Goal: Answer question/provide support: Share knowledge or assist other users

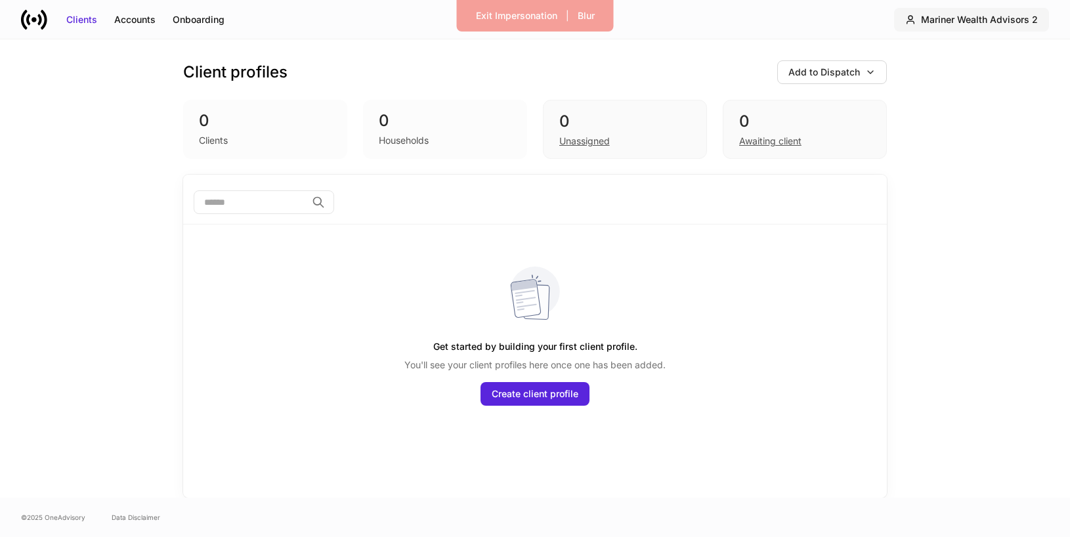
click at [972, 15] on div "Mariner Wealth Advisors 2" at bounding box center [979, 19] width 117 height 13
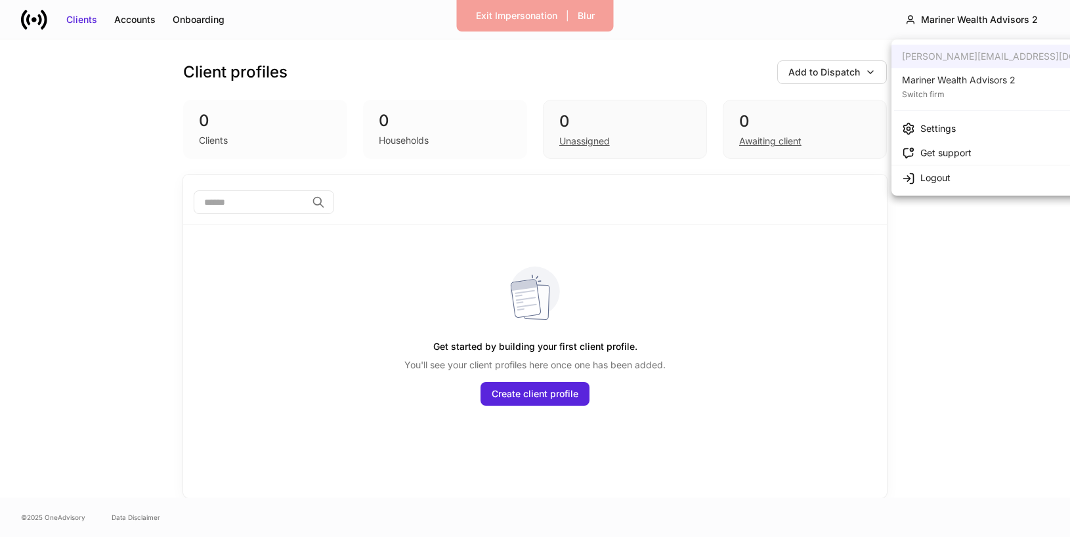
click at [938, 85] on div "Mariner Wealth Advisors 2" at bounding box center [959, 80] width 114 height 13
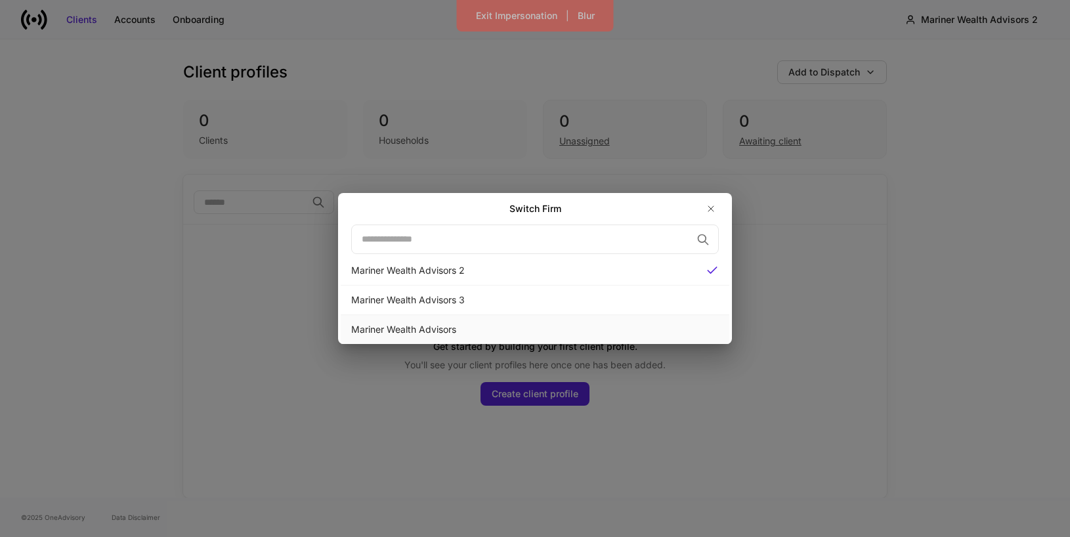
click at [615, 324] on div "Mariner Wealth Advisors" at bounding box center [535, 329] width 368 height 13
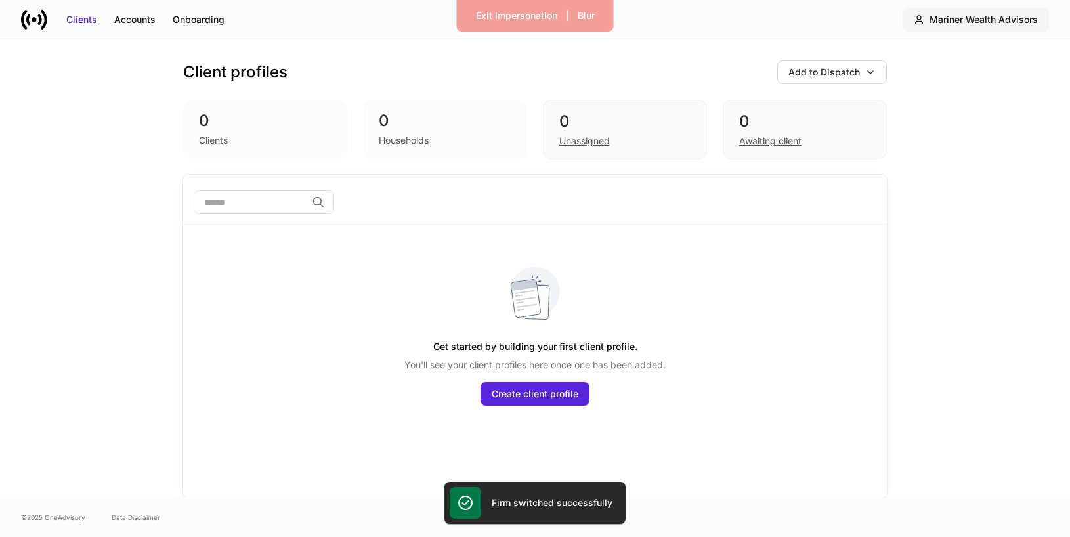
click at [951, 22] on div "Mariner Wealth Advisors" at bounding box center [984, 19] width 108 height 13
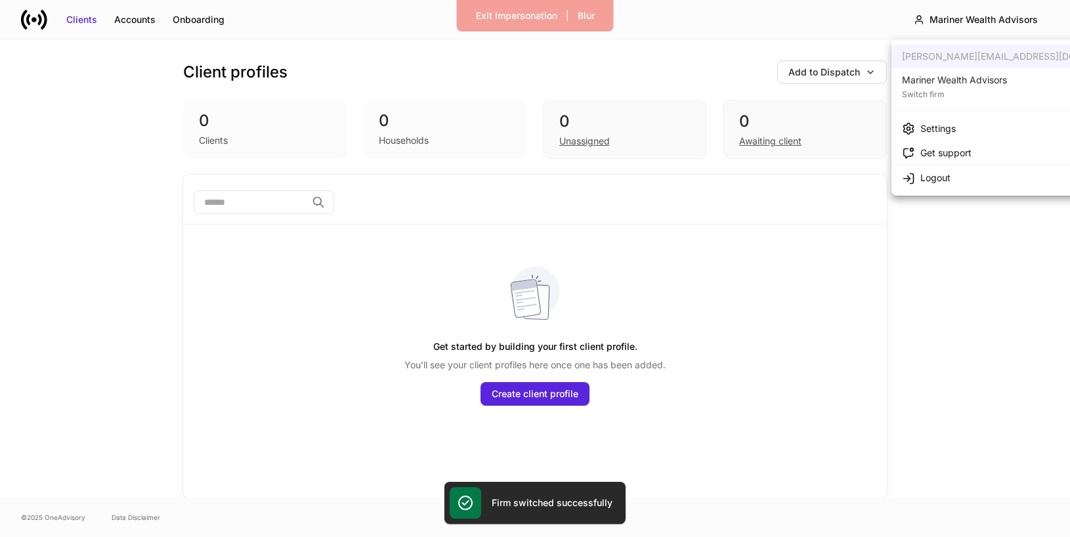
click at [926, 135] on li "Settings" at bounding box center [1019, 128] width 255 height 24
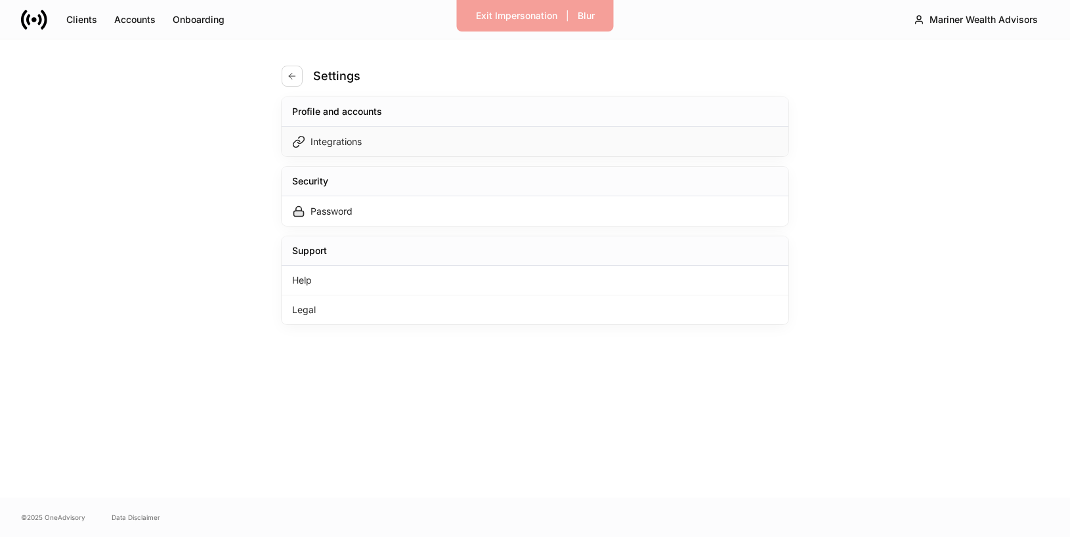
click at [424, 143] on div "Integrations" at bounding box center [535, 142] width 507 height 30
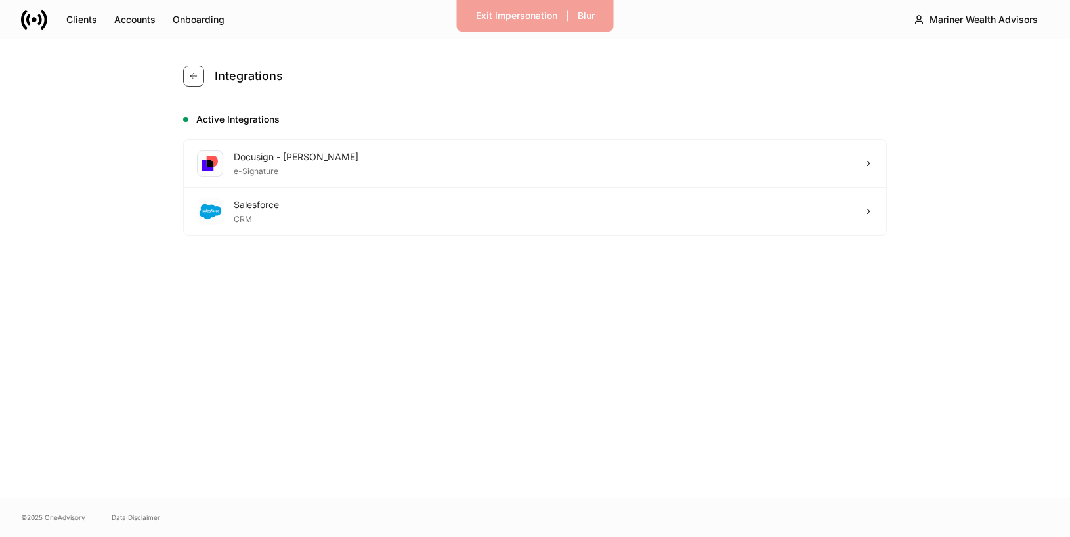
click at [196, 77] on icon "button" at bounding box center [193, 76] width 11 height 11
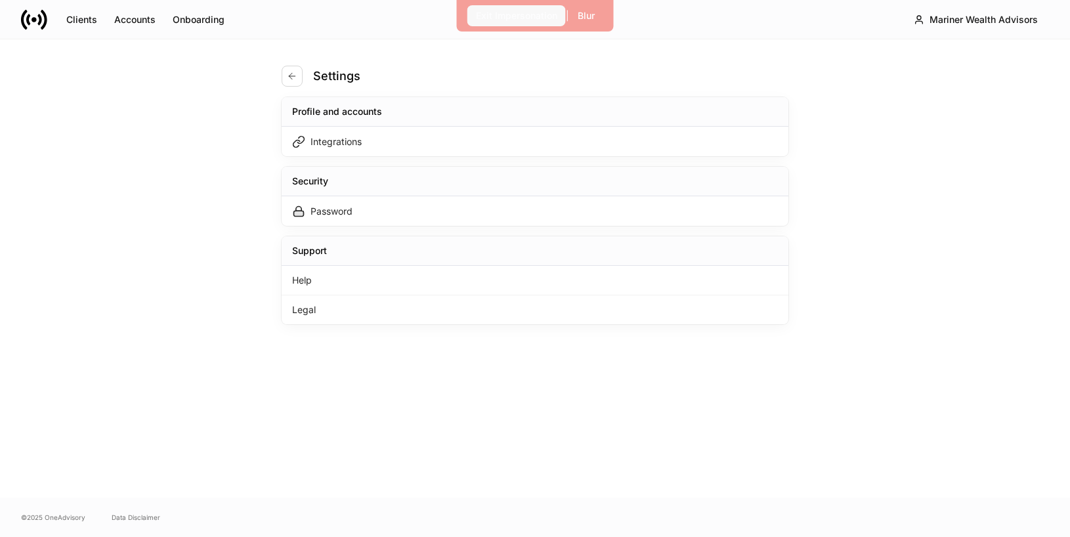
click at [495, 13] on div "Exit Impersonation" at bounding box center [516, 15] width 81 height 13
click at [43, 20] on icon at bounding box center [34, 20] width 26 height 26
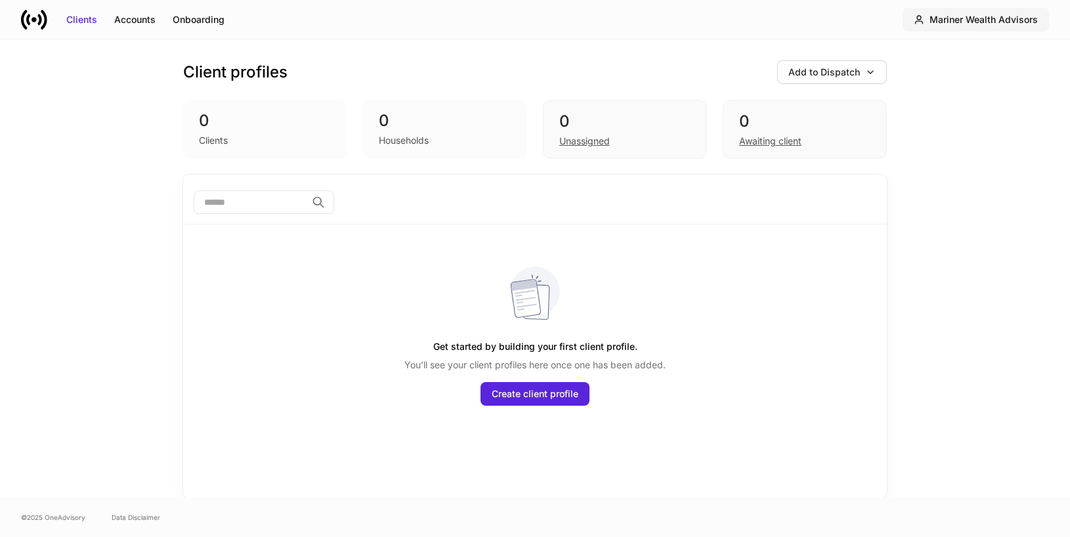
click at [967, 18] on div "Mariner Wealth Advisors" at bounding box center [984, 19] width 108 height 13
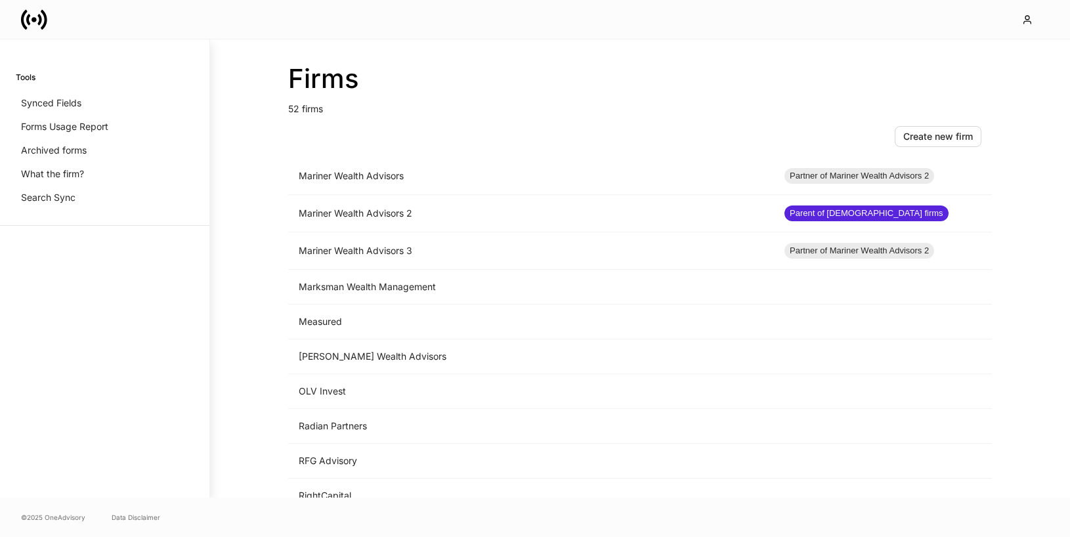
scroll to position [937, 0]
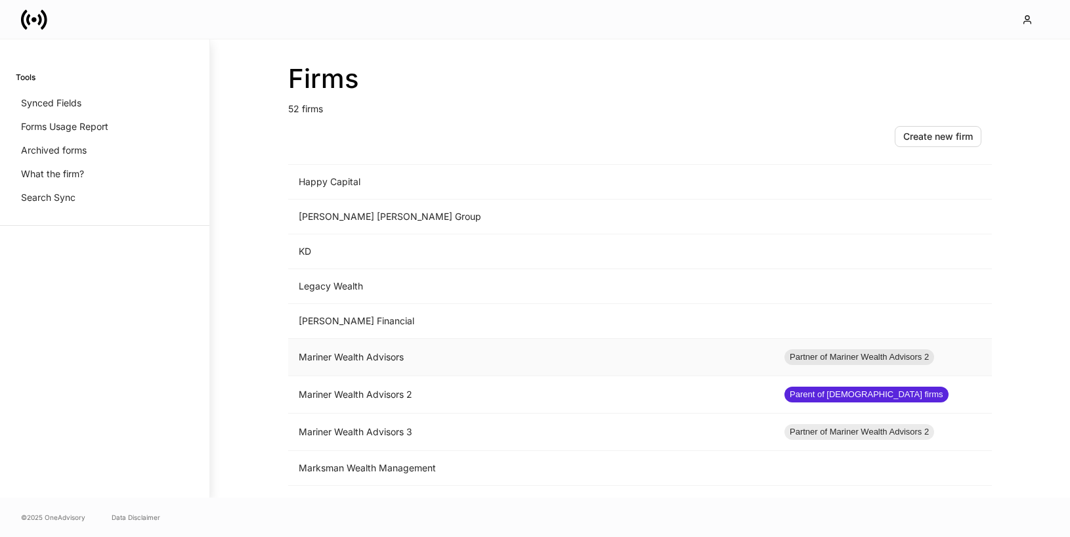
click at [433, 370] on td "Mariner Wealth Advisors" at bounding box center [531, 357] width 486 height 37
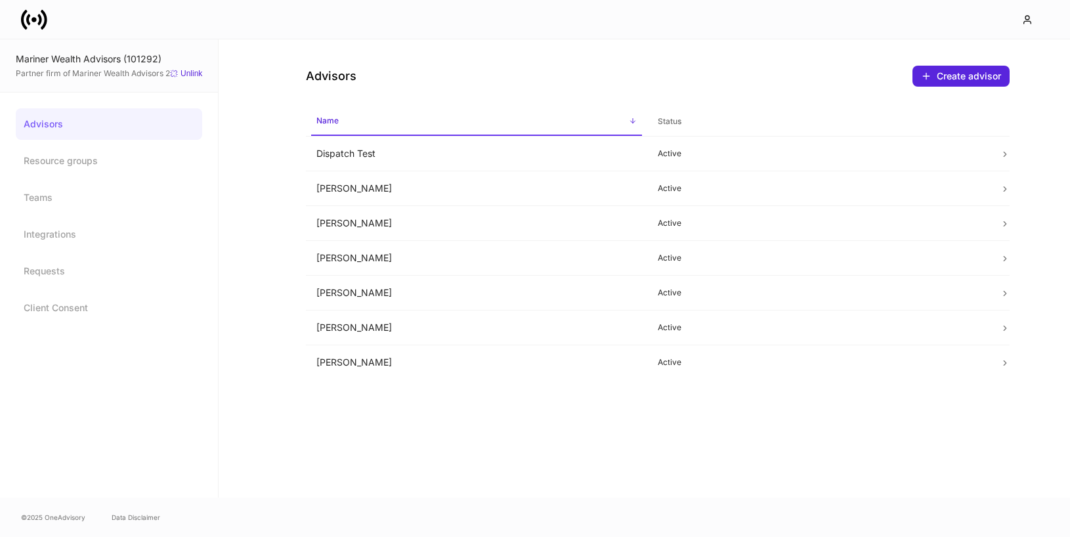
click at [32, 24] on icon at bounding box center [34, 20] width 26 height 26
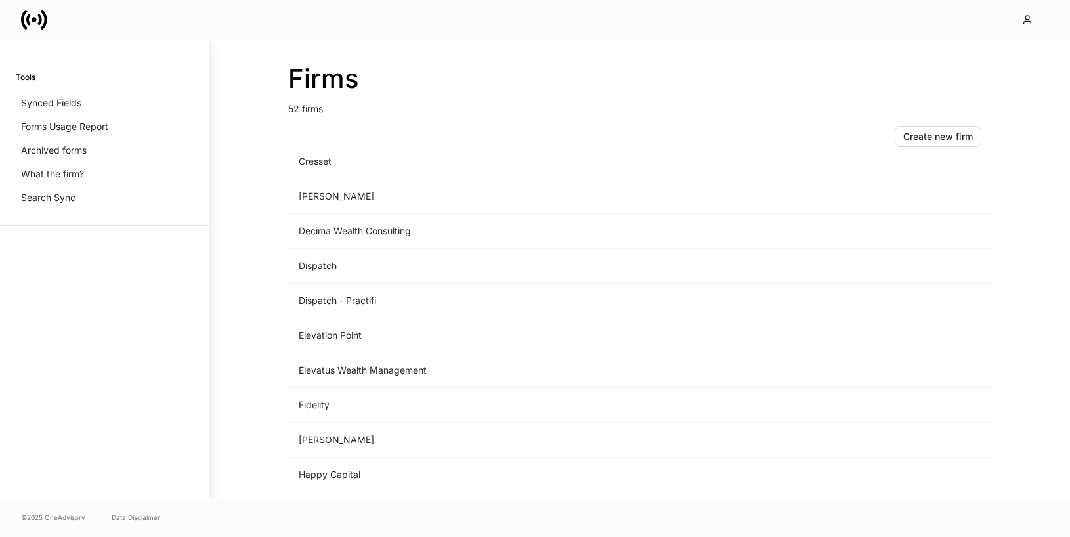
scroll to position [1516, 0]
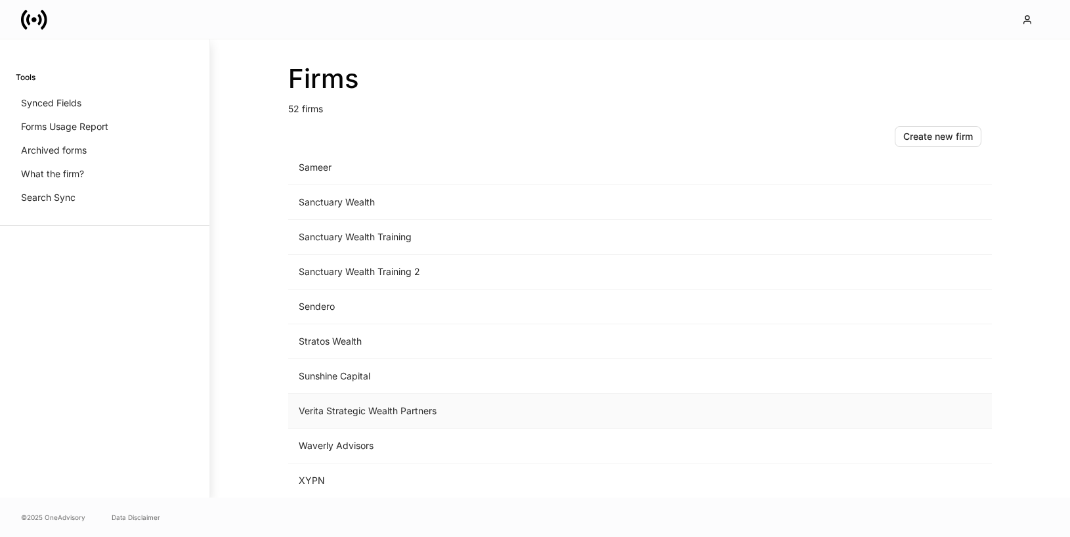
click at [332, 413] on td "Verita Strategic Wealth Partners" at bounding box center [531, 411] width 486 height 35
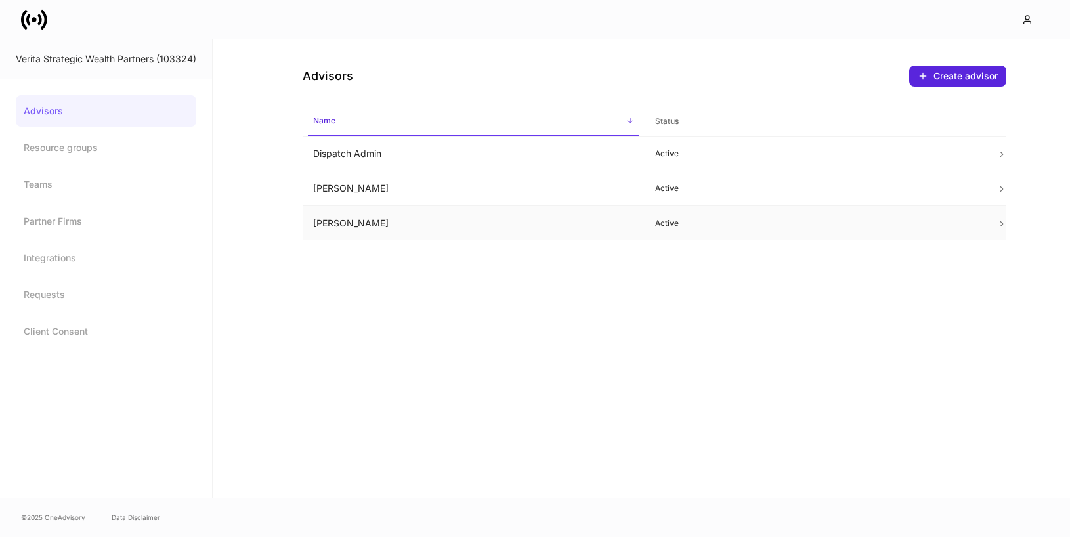
click at [454, 223] on td "Iain McNeil" at bounding box center [474, 223] width 342 height 35
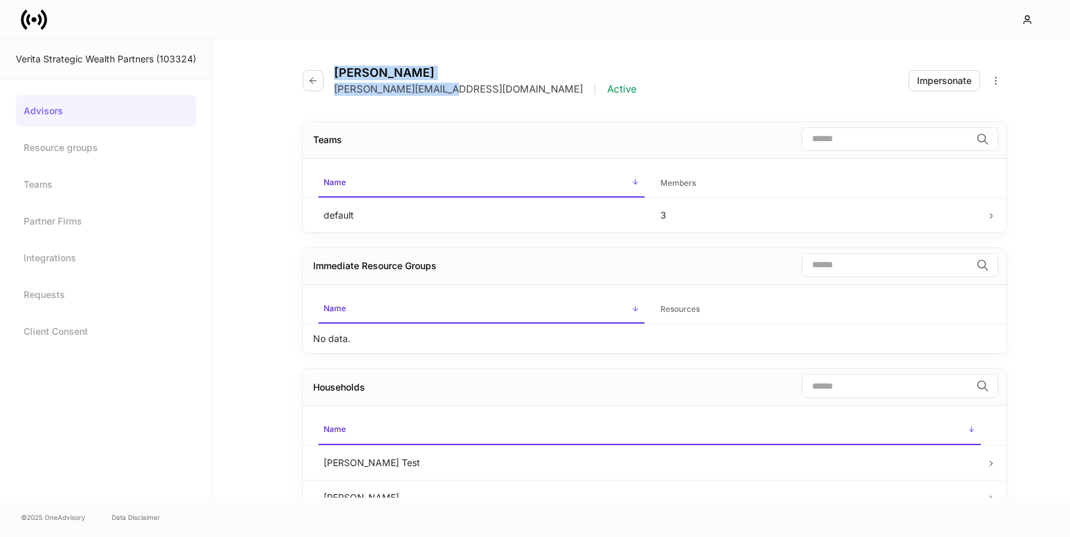
drag, startPoint x: 443, startPoint y: 87, endPoint x: 326, endPoint y: 89, distance: 116.9
click at [326, 89] on div "Iain McNeil iain@veritawealth.com | Active" at bounding box center [475, 81] width 345 height 30
click at [349, 90] on p "iain@veritawealth.com" at bounding box center [458, 89] width 249 height 13
drag, startPoint x: 437, startPoint y: 88, endPoint x: 333, endPoint y: 89, distance: 104.4
click at [333, 89] on div "Iain McNeil iain@veritawealth.com | Active" at bounding box center [475, 81] width 345 height 30
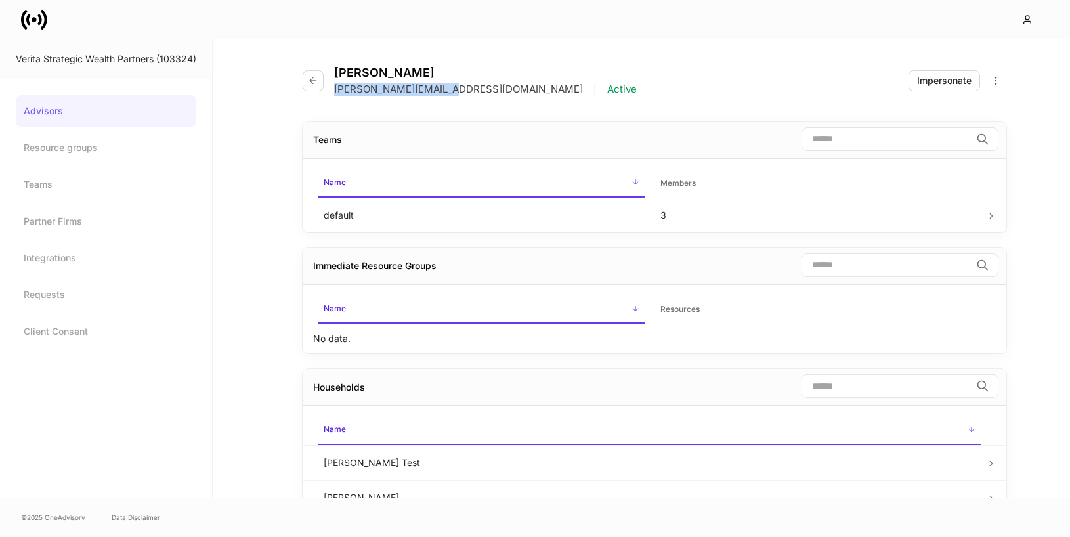
copy p "iain@veritawealth.com"
click at [37, 21] on icon at bounding box center [34, 20] width 26 height 26
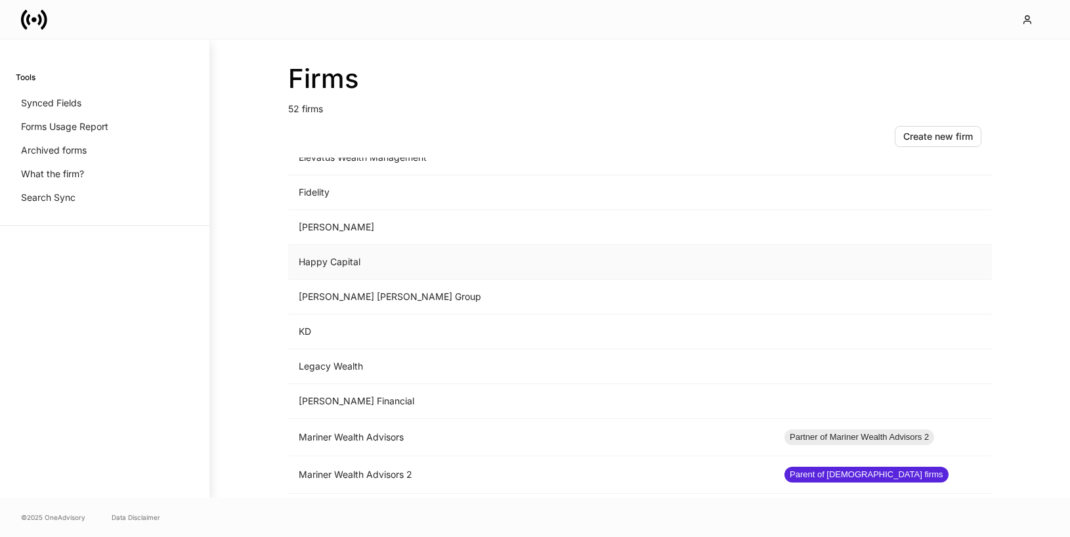
scroll to position [698, 0]
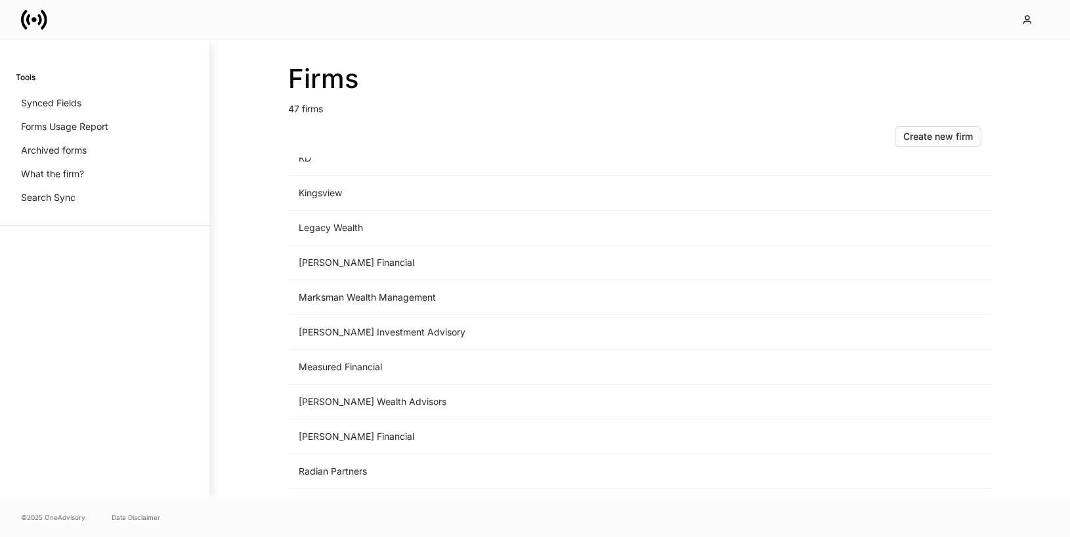
scroll to position [1342, 0]
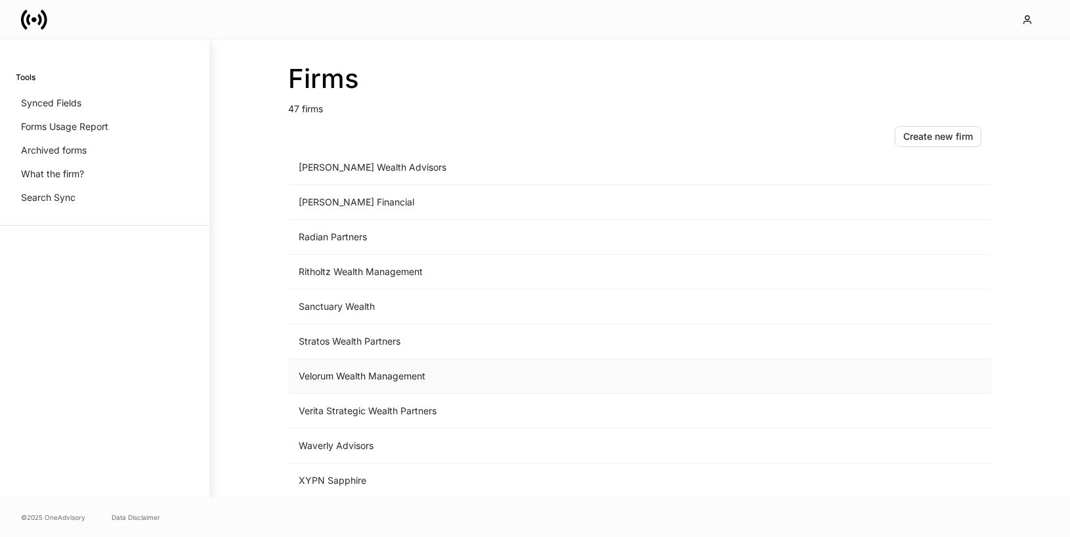
click at [410, 369] on td "Velorum Wealth Management" at bounding box center [531, 376] width 486 height 35
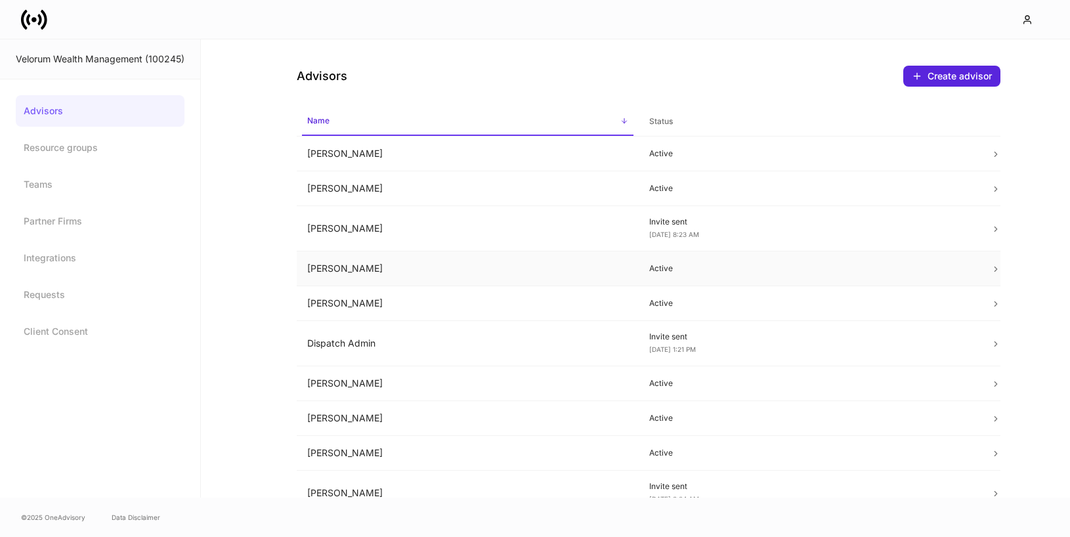
click at [388, 259] on td "Carlos Urdaneta" at bounding box center [468, 268] width 342 height 35
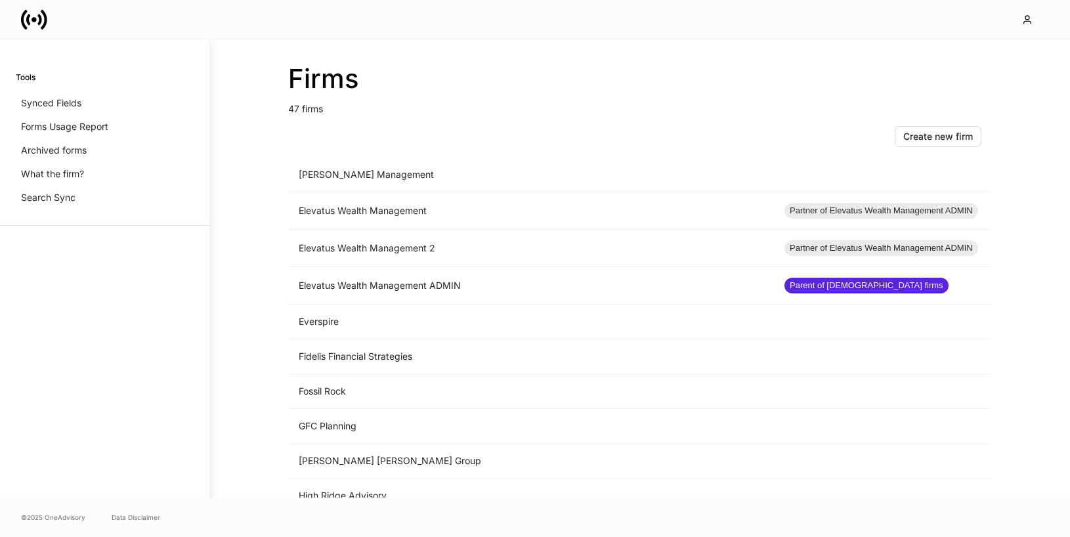
scroll to position [750, 0]
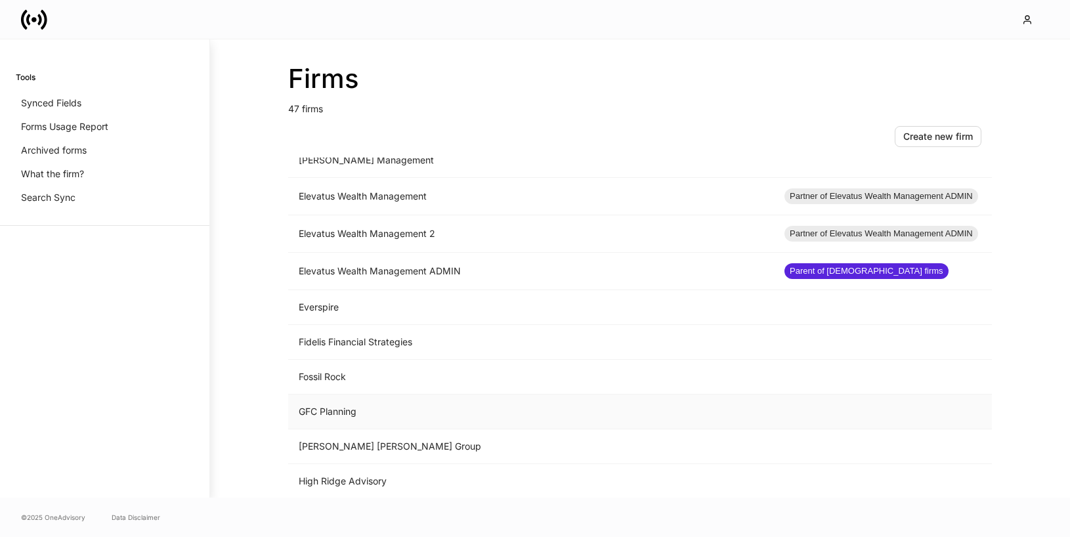
click at [365, 410] on td "GFC Planning" at bounding box center [531, 412] width 486 height 35
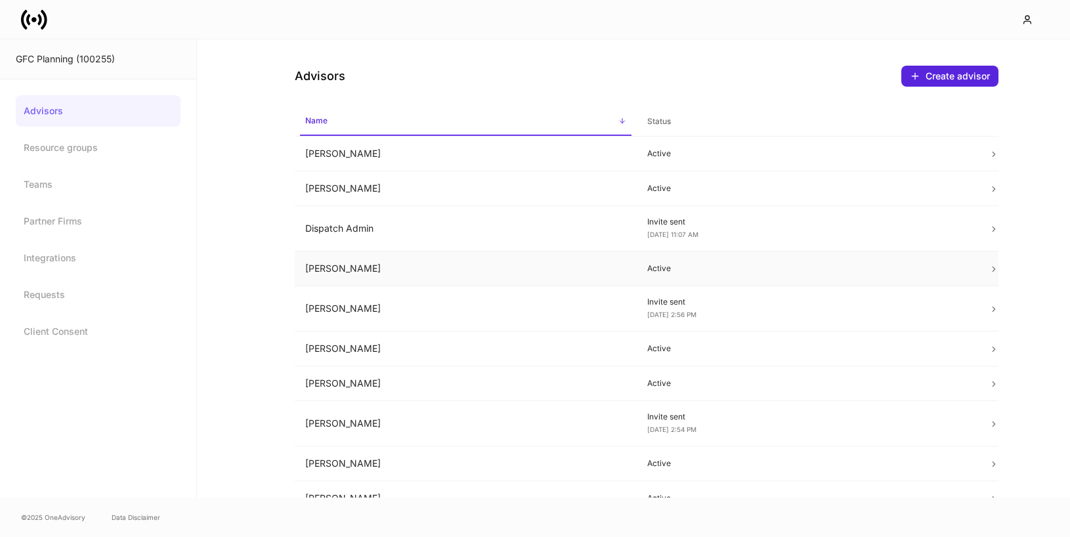
click at [370, 274] on td "[PERSON_NAME]" at bounding box center [466, 268] width 342 height 35
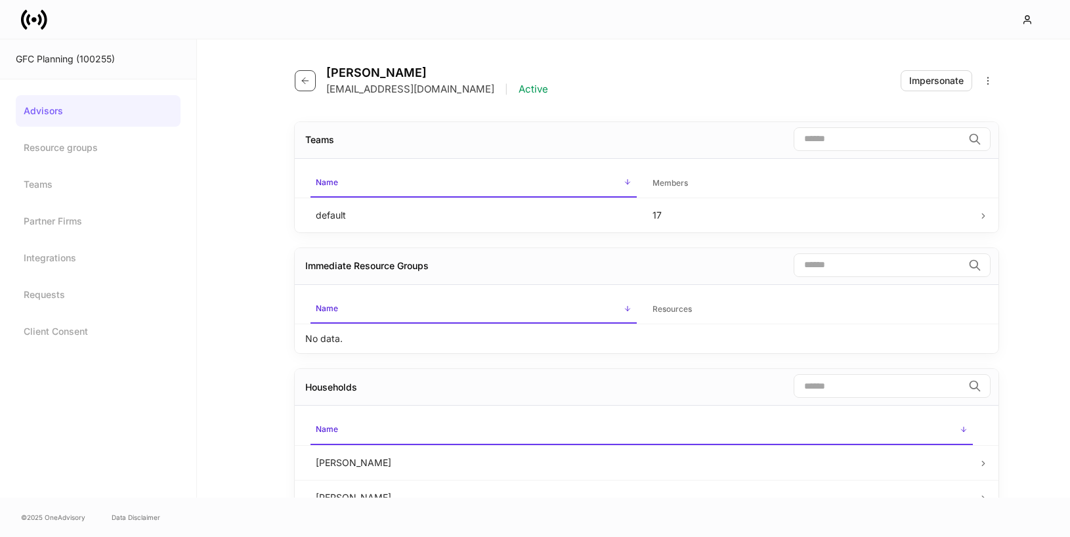
click at [299, 76] on button "button" at bounding box center [305, 80] width 21 height 21
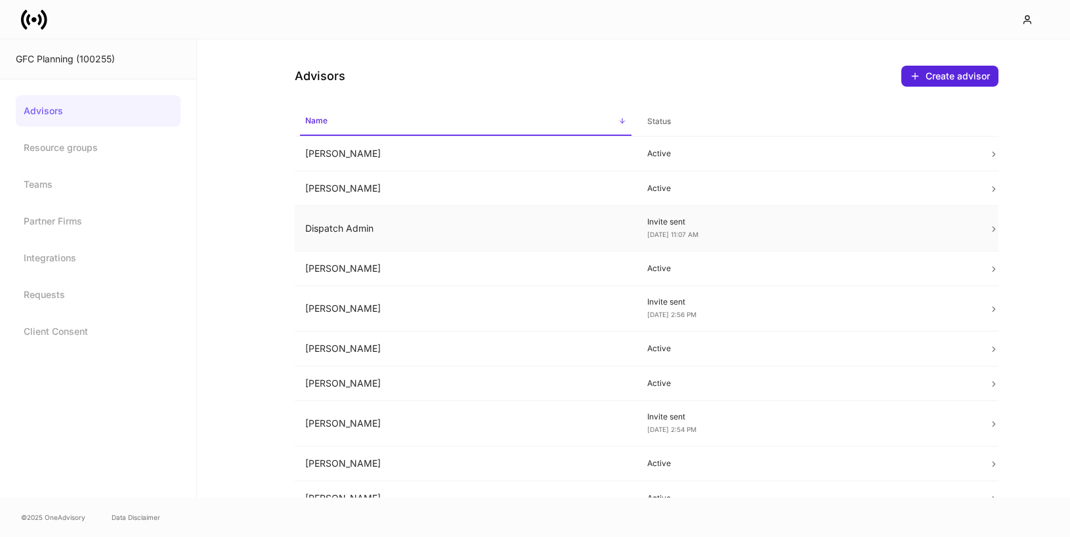
click at [502, 227] on td "Dispatch Admin" at bounding box center [466, 228] width 342 height 45
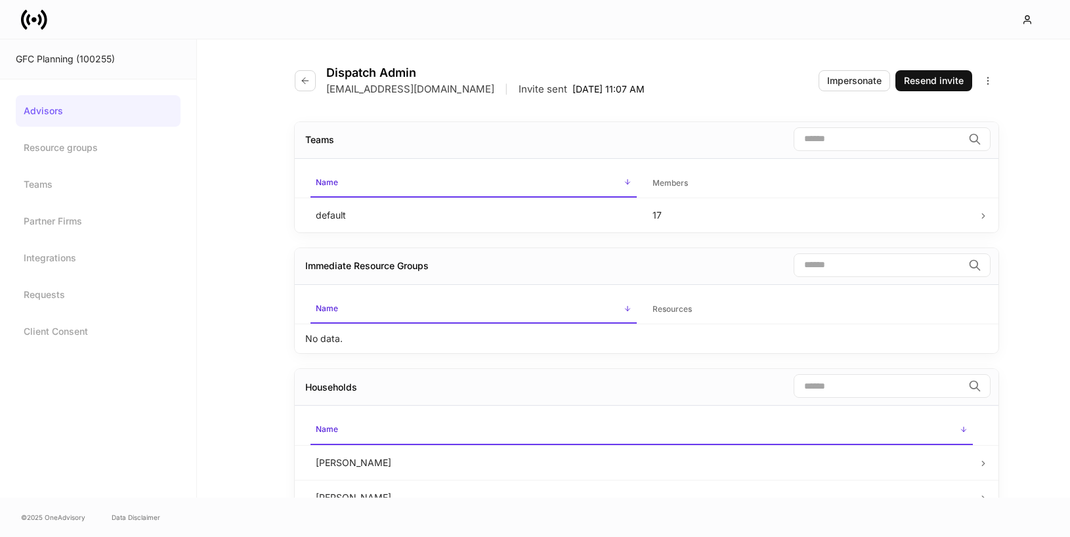
click at [836, 92] on div "Dispatch Admin cwebb+GFC+prod@dispatch.io | Invite sent Sep 4, 11:07 AM Imperso…" at bounding box center [647, 72] width 704 height 67
click at [833, 79] on div "Impersonate" at bounding box center [854, 80] width 54 height 13
